Goal: Information Seeking & Learning: Find specific fact

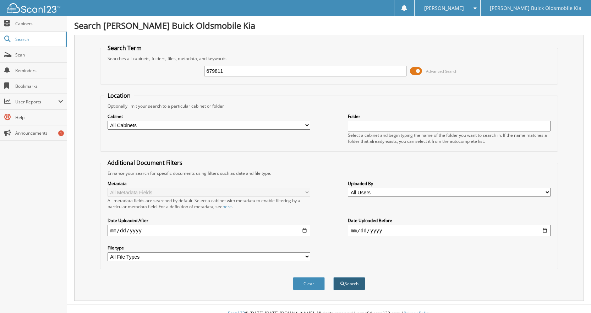
type input "679811"
click at [351, 286] on button "Search" at bounding box center [349, 283] width 32 height 13
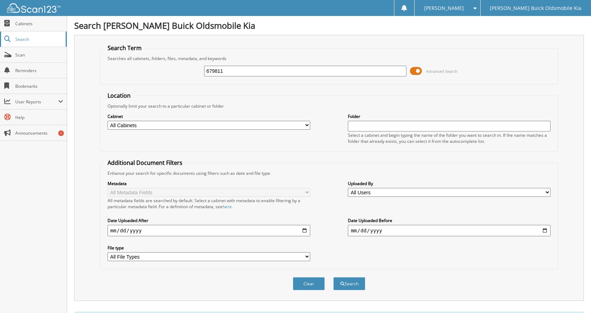
click at [33, 36] on span "Search" at bounding box center [38, 39] width 47 height 6
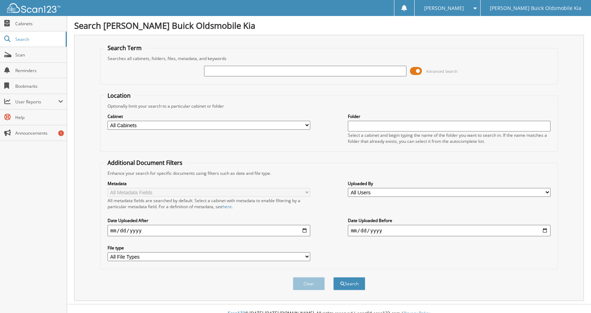
click at [33, 35] on link "Search" at bounding box center [33, 39] width 67 height 15
click at [37, 36] on span "Search" at bounding box center [38, 39] width 47 height 6
type input "679811"
click at [333, 277] on button "Search" at bounding box center [349, 283] width 32 height 13
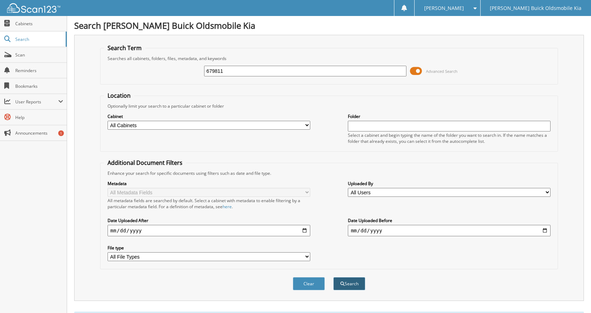
click at [350, 286] on button "Search" at bounding box center [349, 283] width 32 height 13
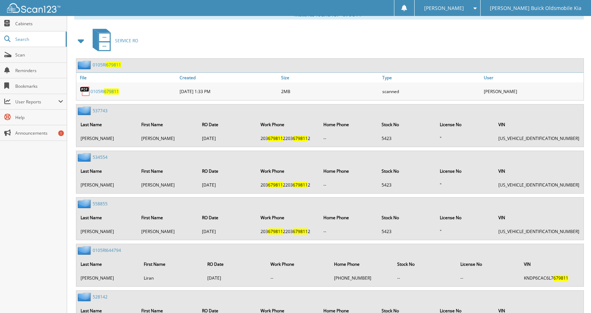
scroll to position [298, 0]
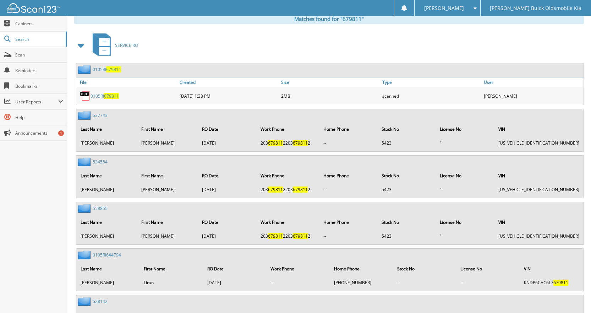
click at [108, 97] on span "679811" at bounding box center [111, 96] width 15 height 6
